Goal: Task Accomplishment & Management: Use online tool/utility

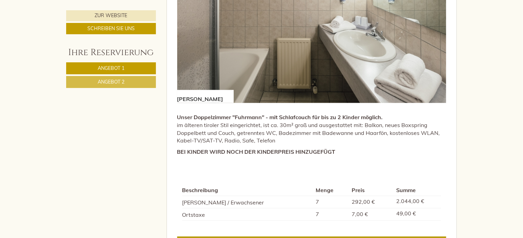
scroll to position [582, 0]
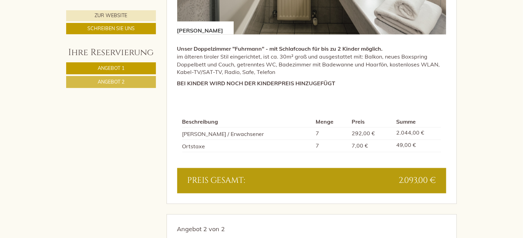
drag, startPoint x: 184, startPoint y: 133, endPoint x: 292, endPoint y: 131, distance: 108.7
click at [292, 131] on td "[PERSON_NAME] / Erwachsener" at bounding box center [247, 134] width 131 height 12
copy td "[PERSON_NAME] / Erwachsener"
click at [238, 128] on td "[PERSON_NAME] / Erwachsener" at bounding box center [247, 134] width 131 height 12
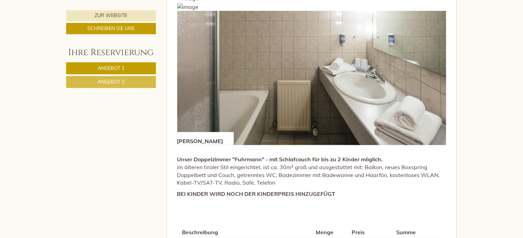
scroll to position [445, 0]
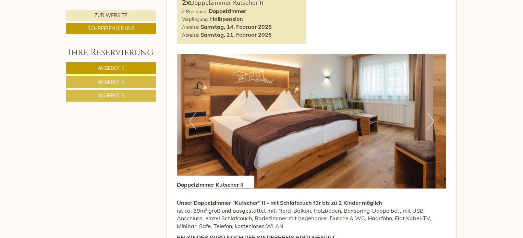
scroll to position [548, 0]
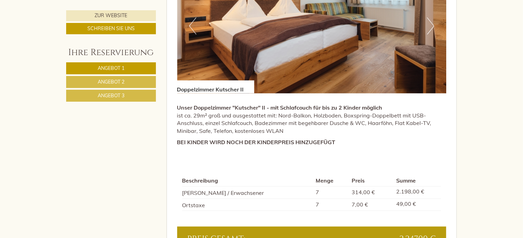
scroll to position [514, 0]
